Goal: Information Seeking & Learning: Learn about a topic

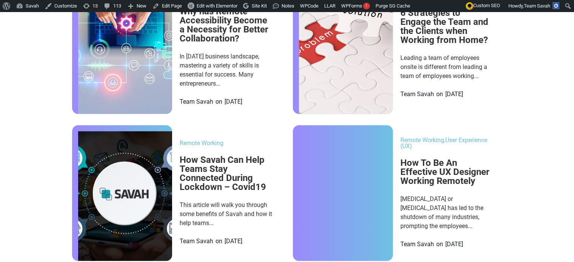
scroll to position [644, 0]
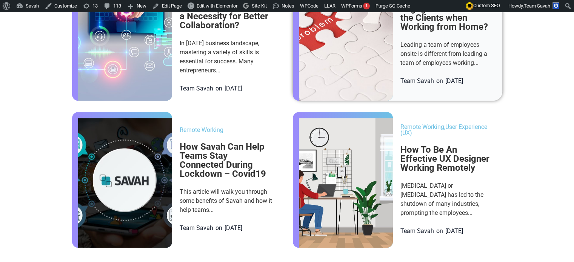
click at [360, 74] on img at bounding box center [346, 36] width 94 height 130
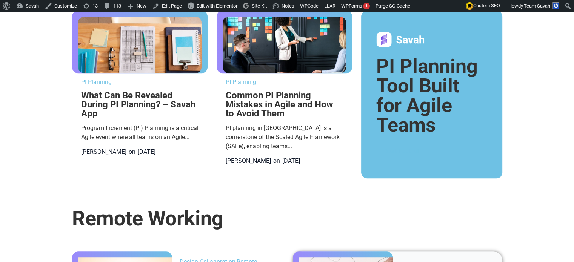
scroll to position [342, 0]
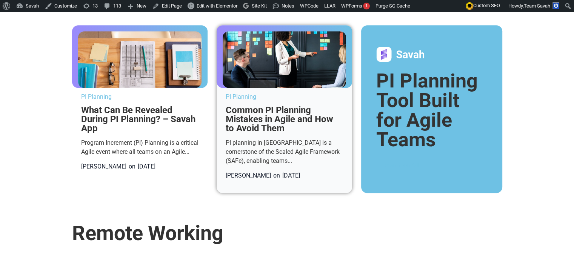
click at [320, 88] on img at bounding box center [283, 59] width 123 height 57
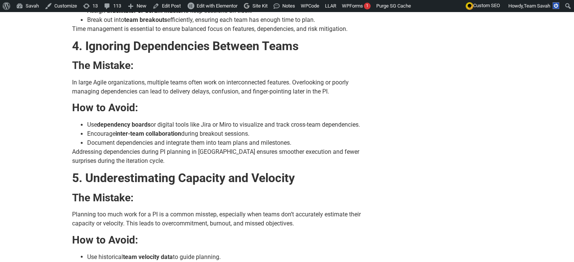
scroll to position [1199, 0]
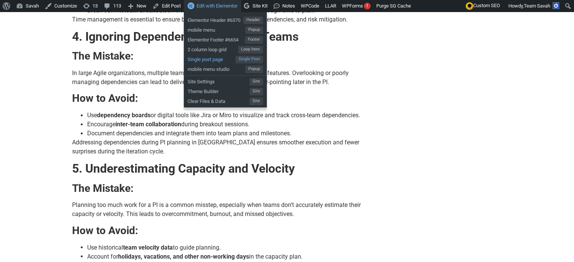
click at [210, 60] on span "Single post page" at bounding box center [211, 59] width 48 height 10
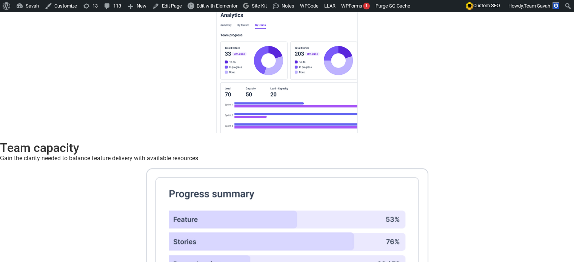
scroll to position [3208, 0]
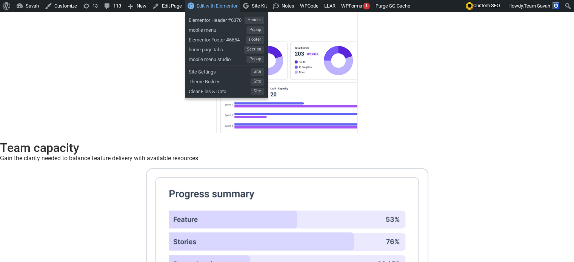
click at [194, 7] on link "Edit with Elementor" at bounding box center [212, 6] width 55 height 12
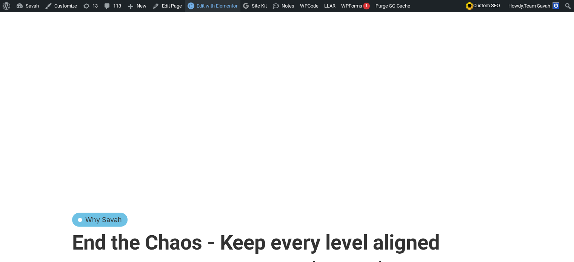
scroll to position [946, 0]
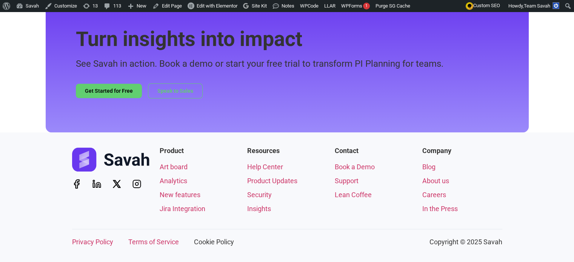
scroll to position [1056, 0]
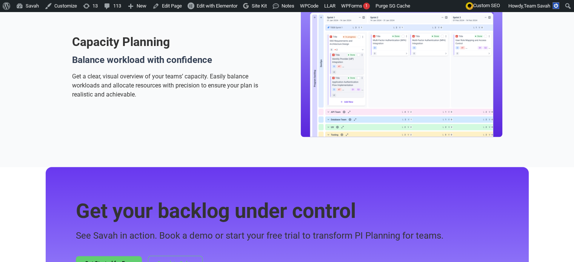
scroll to position [900, 0]
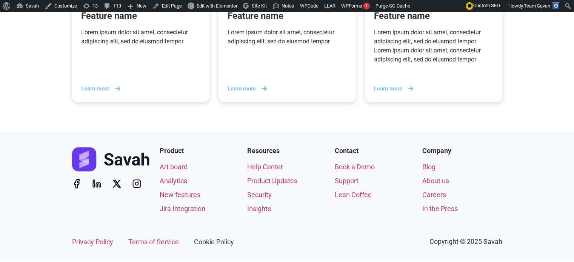
scroll to position [1759, 0]
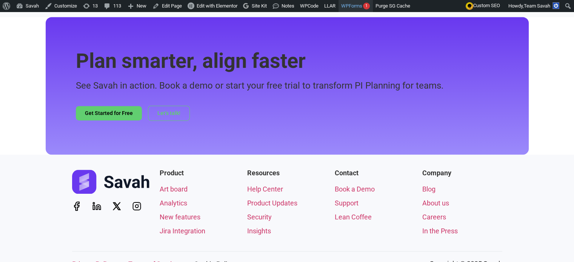
scroll to position [1152, 0]
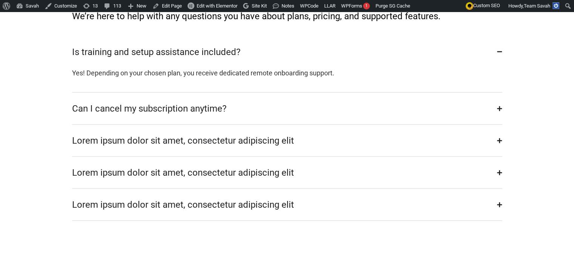
scroll to position [1756, 0]
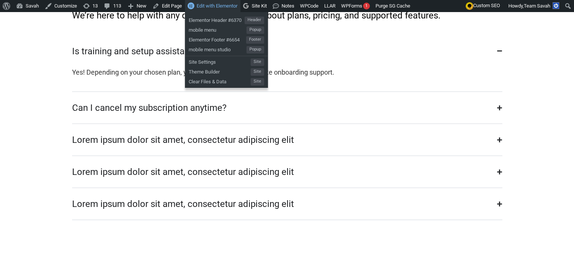
click at [218, 7] on span "Edit with Elementor" at bounding box center [216, 6] width 41 height 6
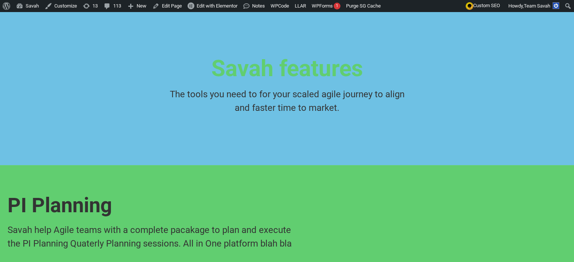
scroll to position [44, 0]
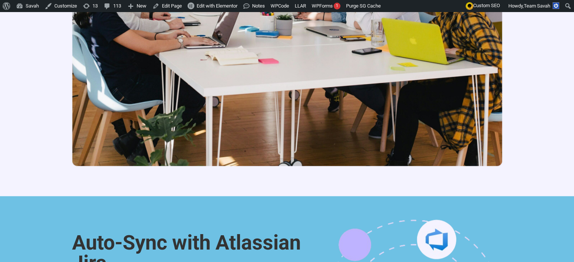
scroll to position [1052, 0]
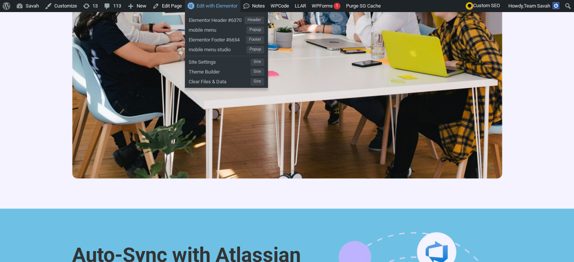
click at [229, 4] on span "Edit with Elementor" at bounding box center [216, 6] width 41 height 6
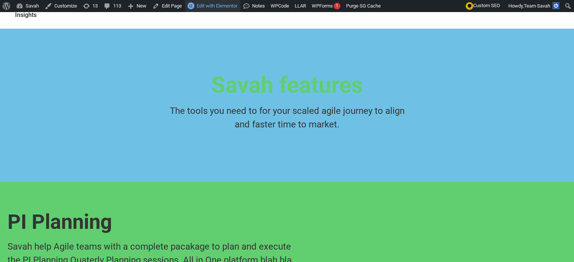
scroll to position [0, 0]
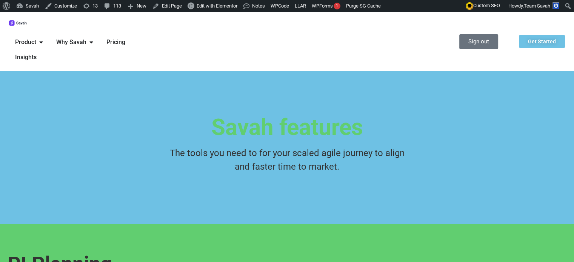
click at [29, 62] on span "Insights" at bounding box center [25, 57] width 21 height 9
click at [121, 47] on span "Pricing" at bounding box center [115, 42] width 19 height 9
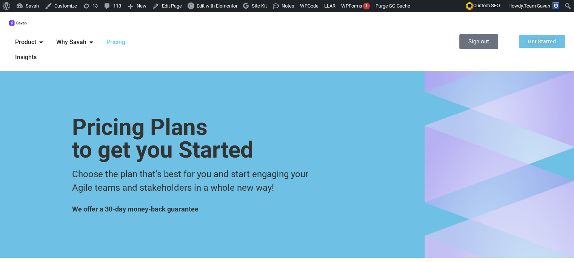
click at [225, 66] on div "Product Close Product Open Product PI Planning Run planning events at scale wit…" at bounding box center [287, 41] width 574 height 59
